Goal: Find specific page/section: Find specific page/section

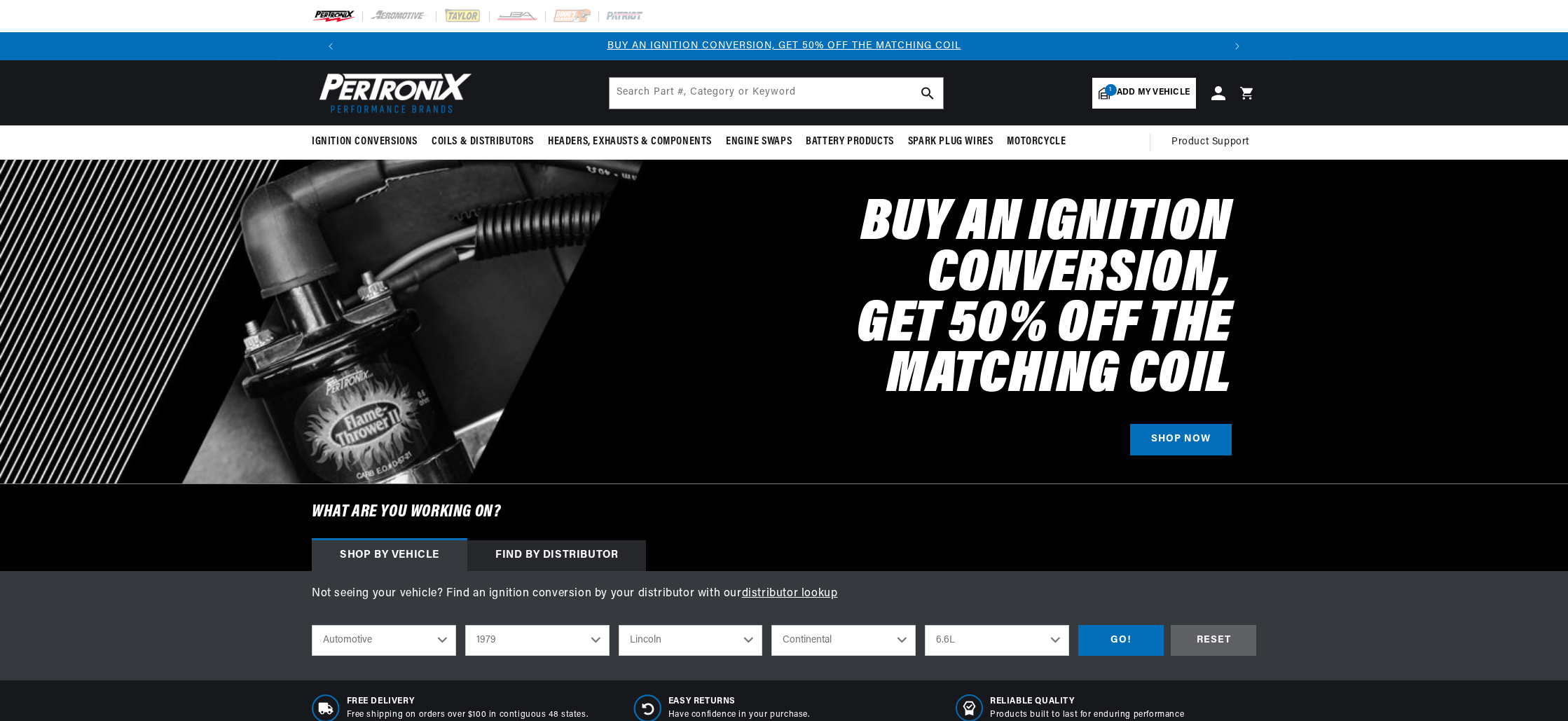
select select "1979"
select select "Lincoln"
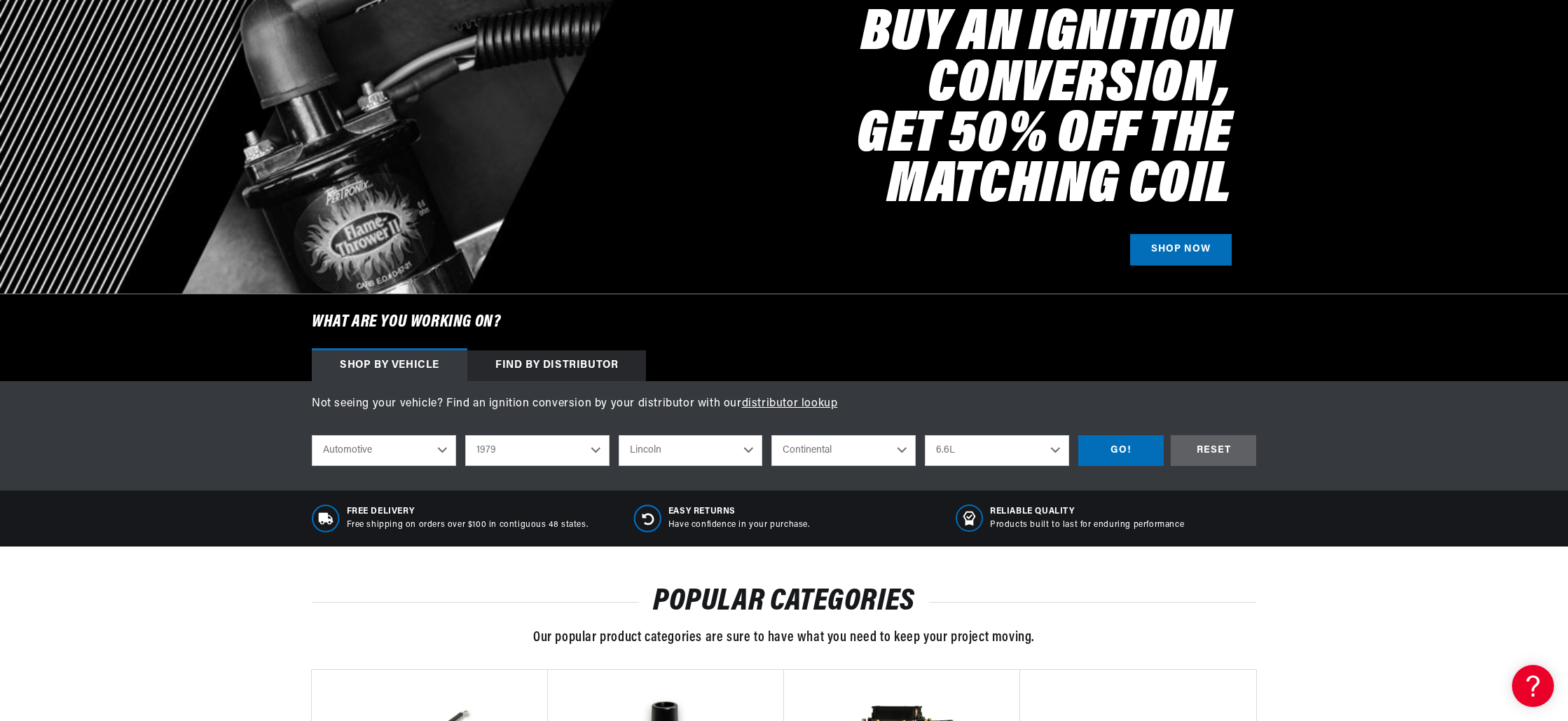
scroll to position [202, 0]
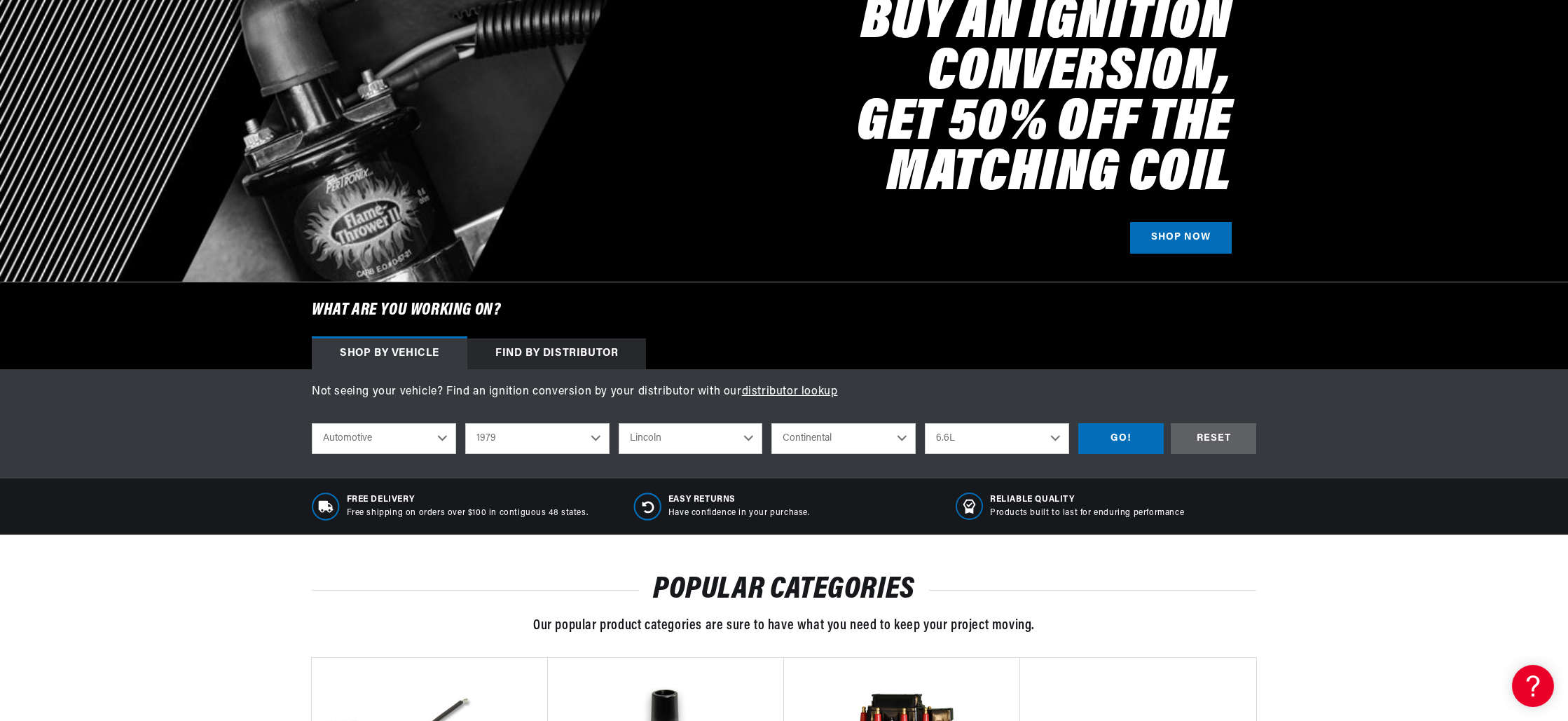
click at [439, 439] on select "Automotive Agricultural Industrial Marine Motorcycle" at bounding box center [384, 438] width 145 height 31
click at [595, 437] on select "2022 2021 2020 2019 2018 2017 2016 2015 2014 2013 2012 2011 2010 2009 2008 2007…" at bounding box center [537, 438] width 145 height 31
click at [465, 423] on select "2022 2021 2020 2019 2018 2017 2016 2015 2014 2013 2012 2011 2010 2009 2008 2007…" at bounding box center [537, 438] width 145 height 31
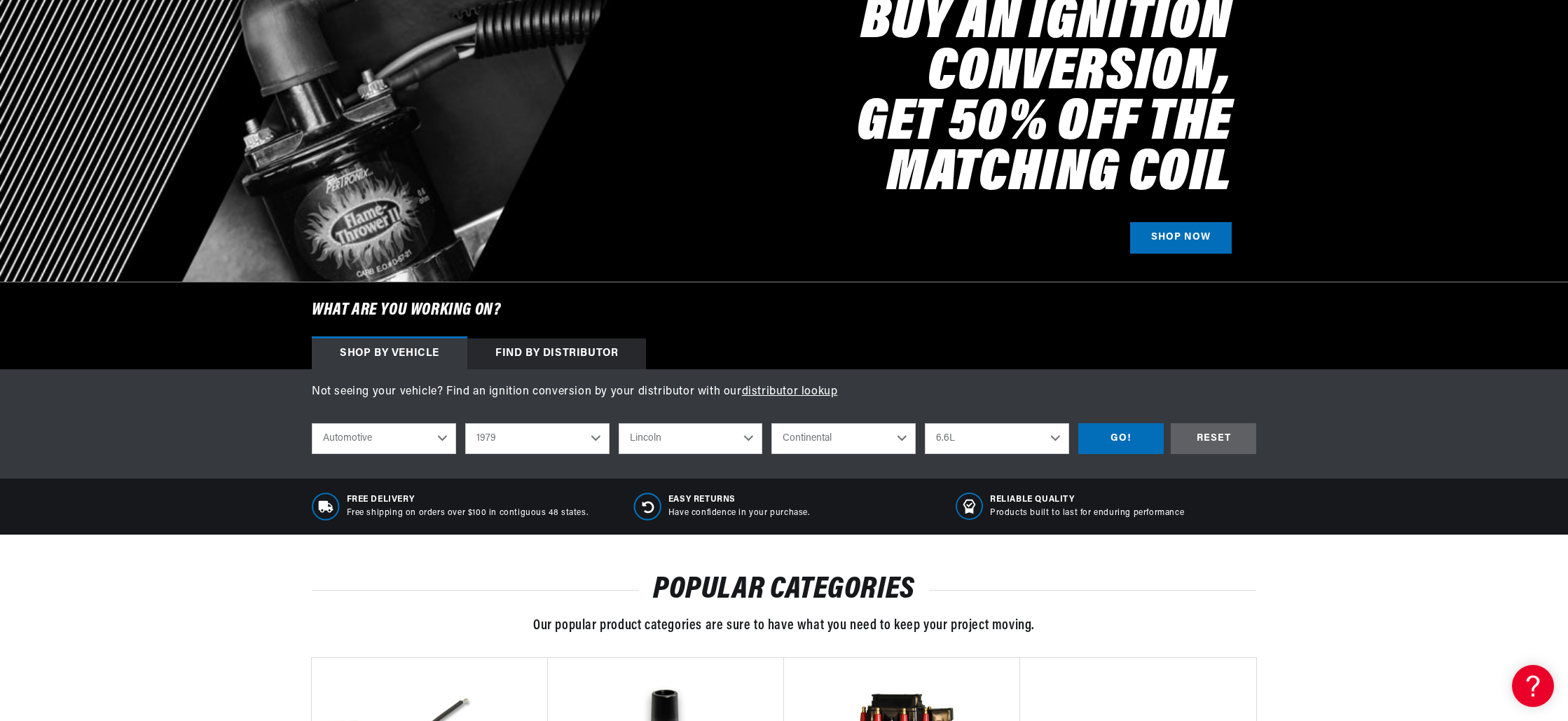
select select "1929"
select select "Make"
select select "Model"
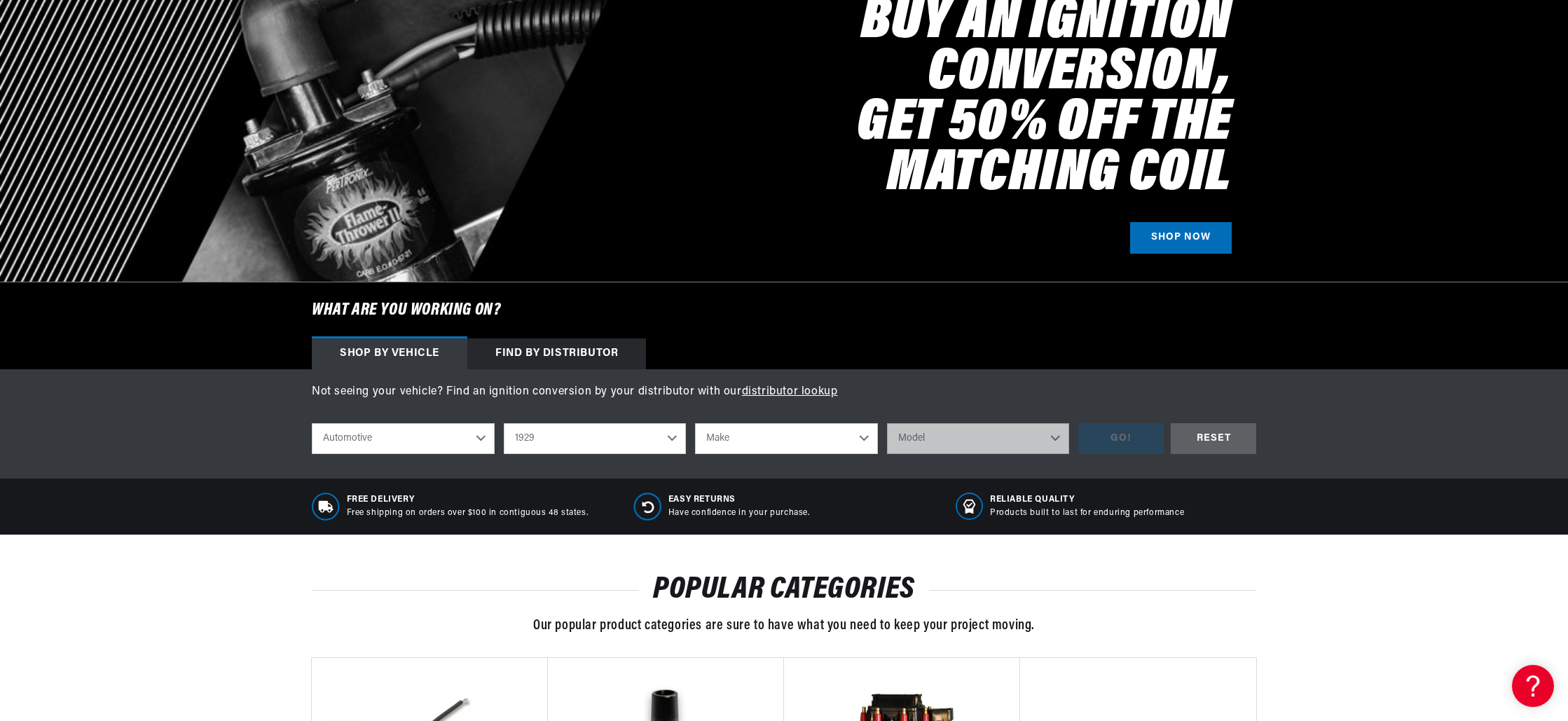
click at [863, 439] on select "Make Chevrolet DeSoto [PERSON_NAME] Hupmobile [PERSON_NAME] Oldsmobile Peerless…" at bounding box center [786, 438] width 183 height 31
